Goal: Task Accomplishment & Management: Manage account settings

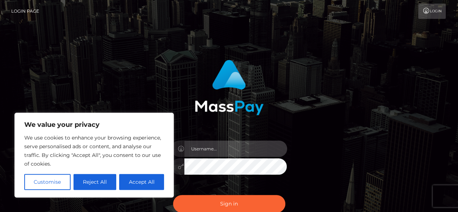
click at [211, 146] on input "text" at bounding box center [235, 148] width 103 height 16
type input "Leeroy.megabonanza"
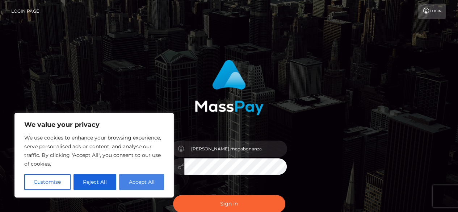
click at [129, 180] on button "Accept All" at bounding box center [141, 182] width 45 height 16
checkbox input "true"
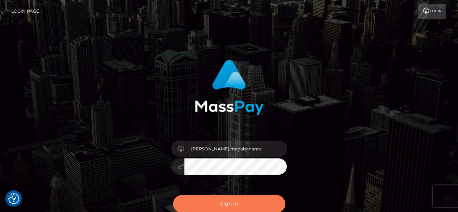
click at [206, 203] on button "Sign in" at bounding box center [229, 204] width 112 height 18
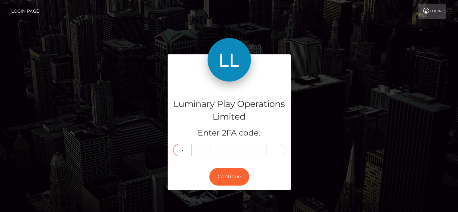
type input "1"
type input "7"
type input "2"
type input "9"
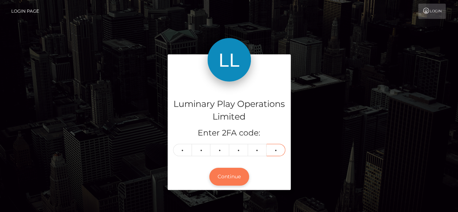
type input "1"
click at [225, 180] on button "Continue" at bounding box center [229, 177] width 40 height 18
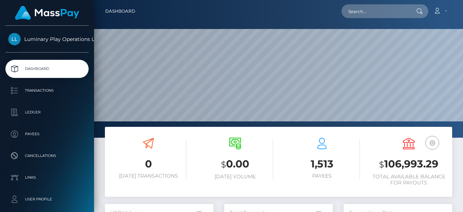
scroll to position [128, 109]
